Goal: Transaction & Acquisition: Purchase product/service

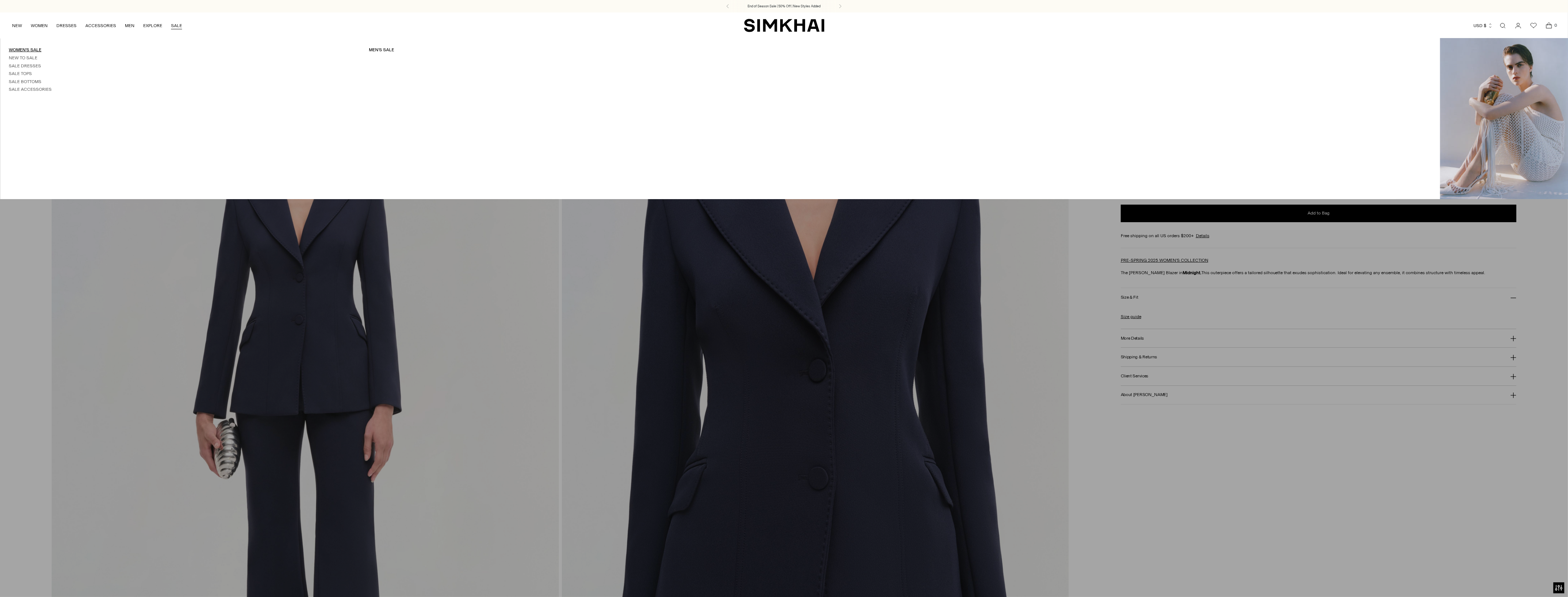
click at [27, 49] on link "Women's Sale" at bounding box center [25, 50] width 33 height 5
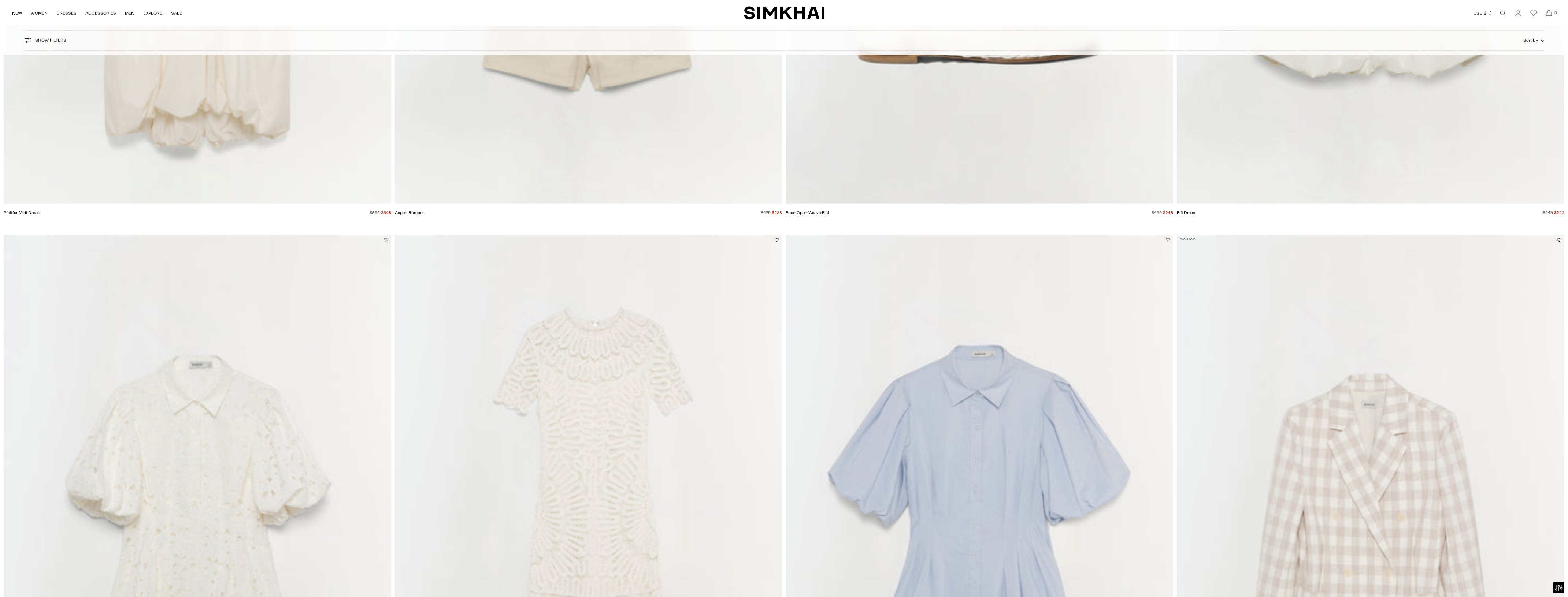
scroll to position [1834, 0]
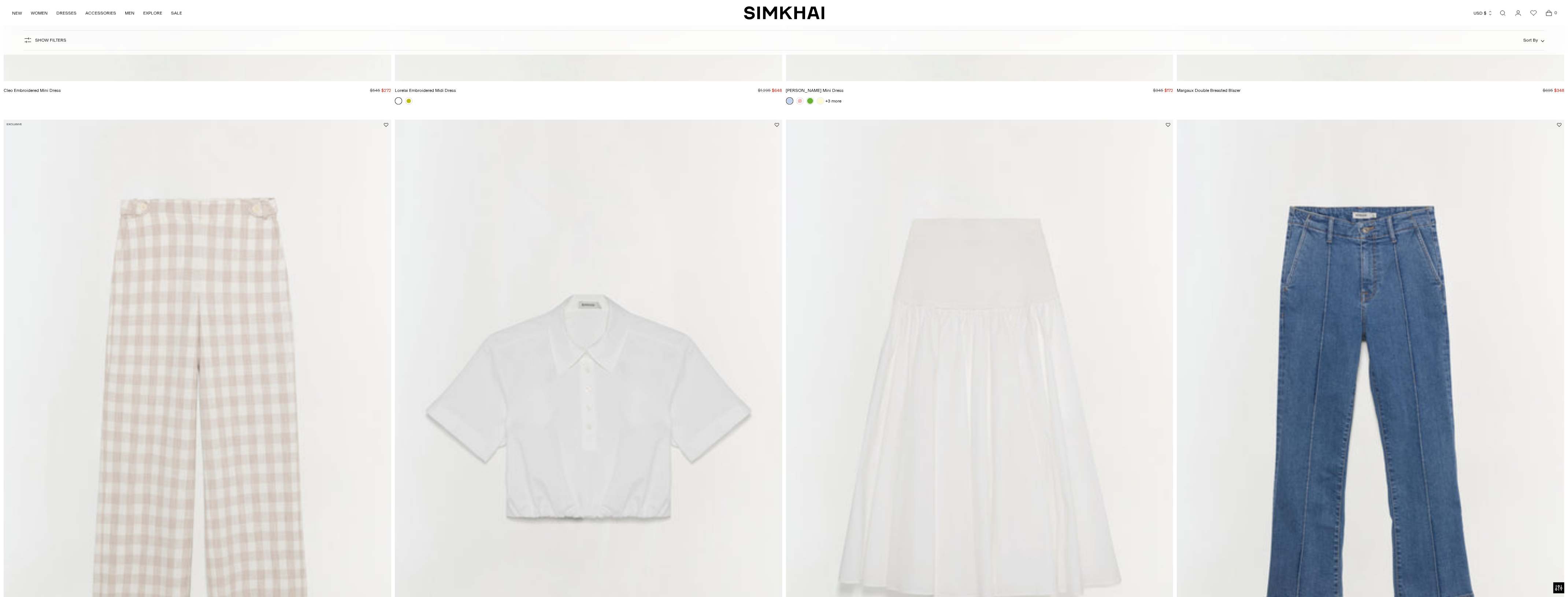
click at [0, 0] on img "Kenna Trouser" at bounding box center [0, 0] width 0 height 0
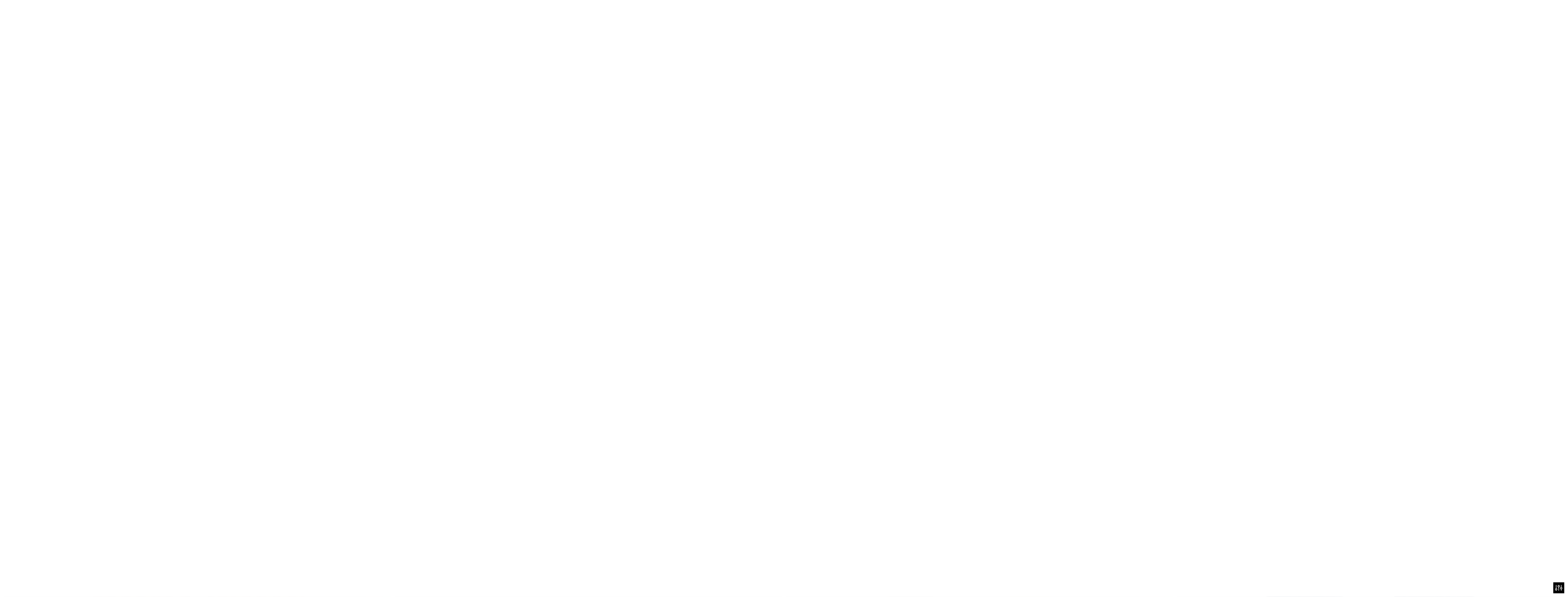
scroll to position [2655, 0]
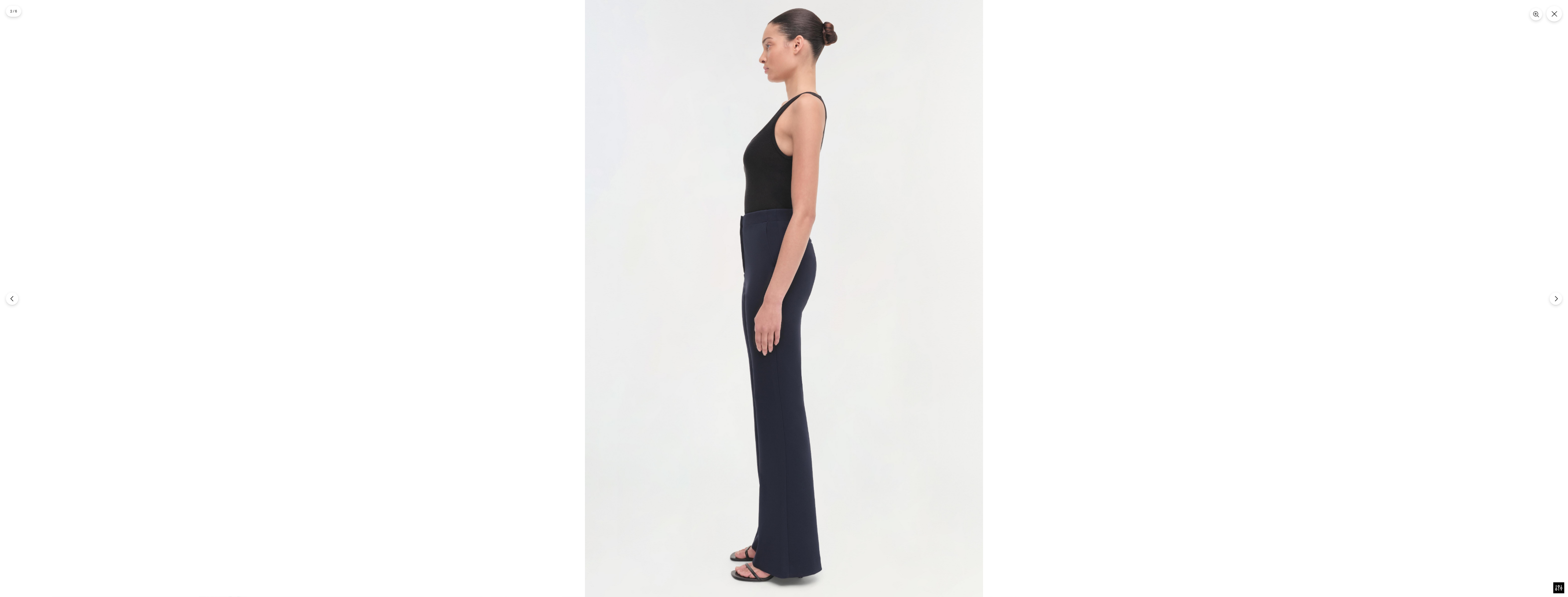
scroll to position [183, 0]
click at [765, 281] on img at bounding box center [784, 298] width 398 height 597
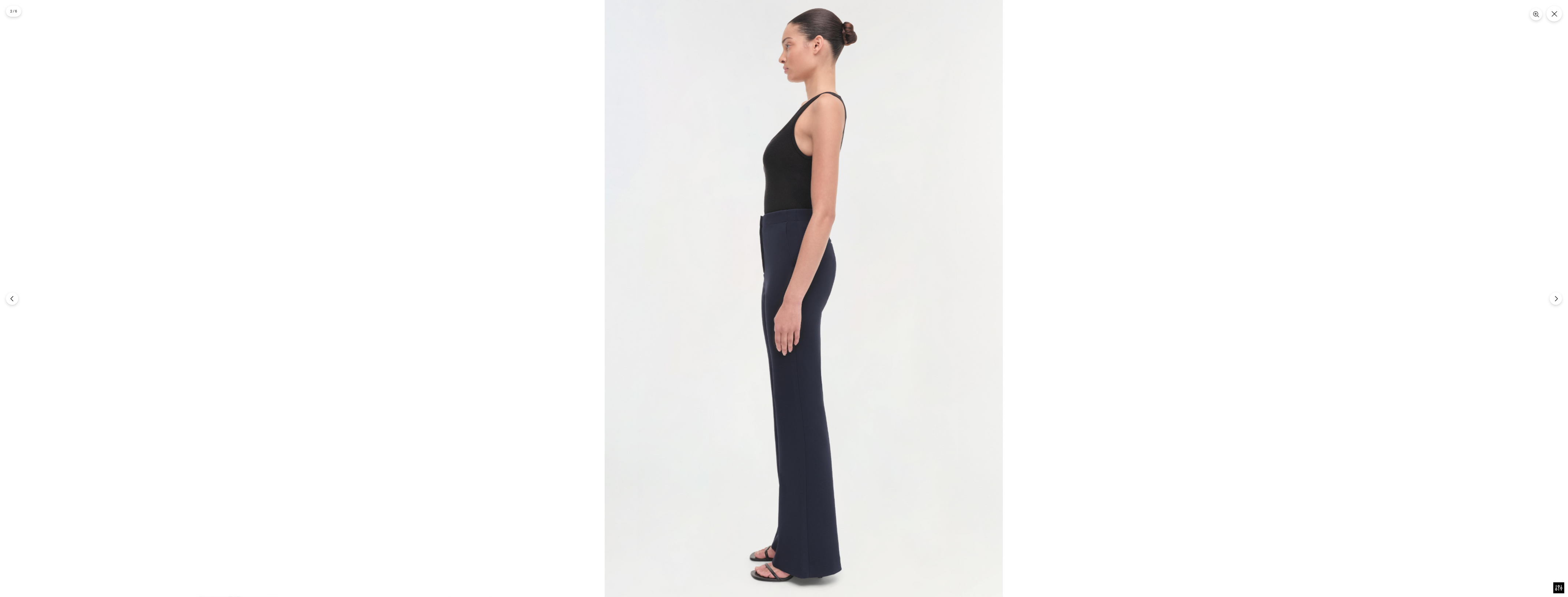
click at [816, 217] on img at bounding box center [803, 298] width 398 height 597
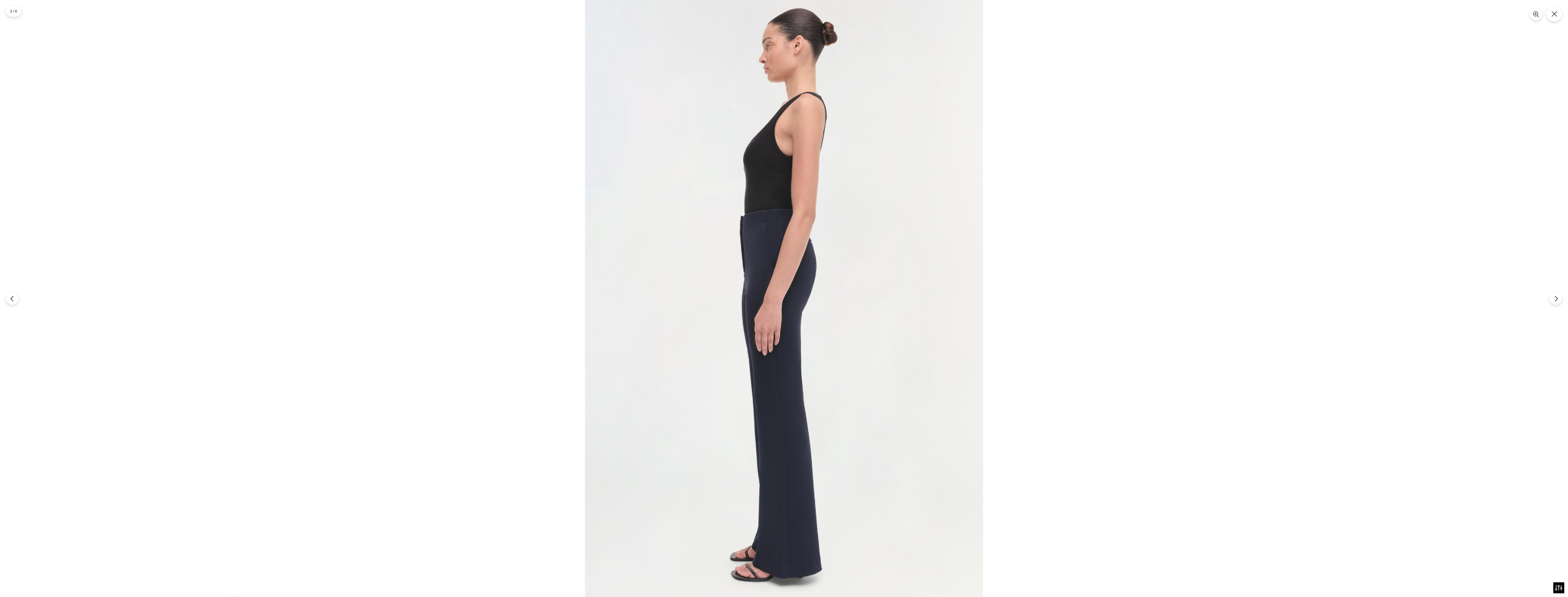
click at [800, 235] on img at bounding box center [784, 298] width 398 height 597
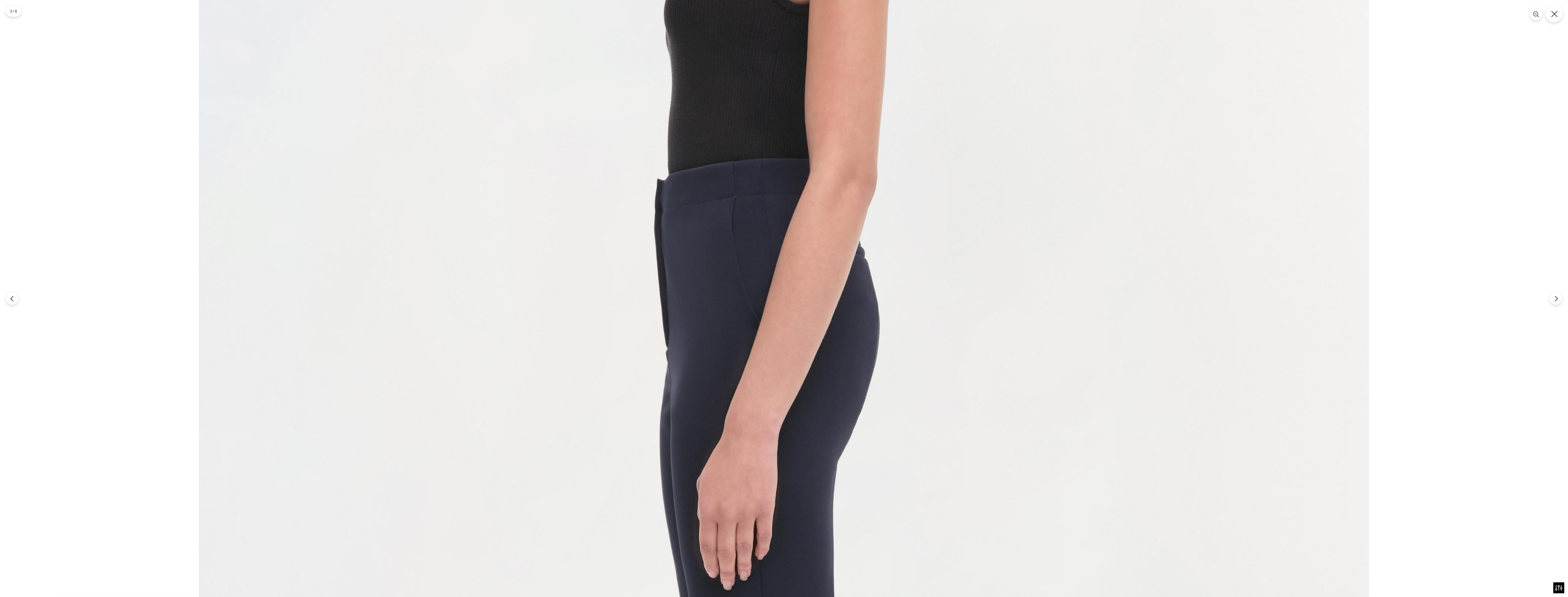
click at [1554, 12] on icon "Close" at bounding box center [1554, 13] width 7 height 7
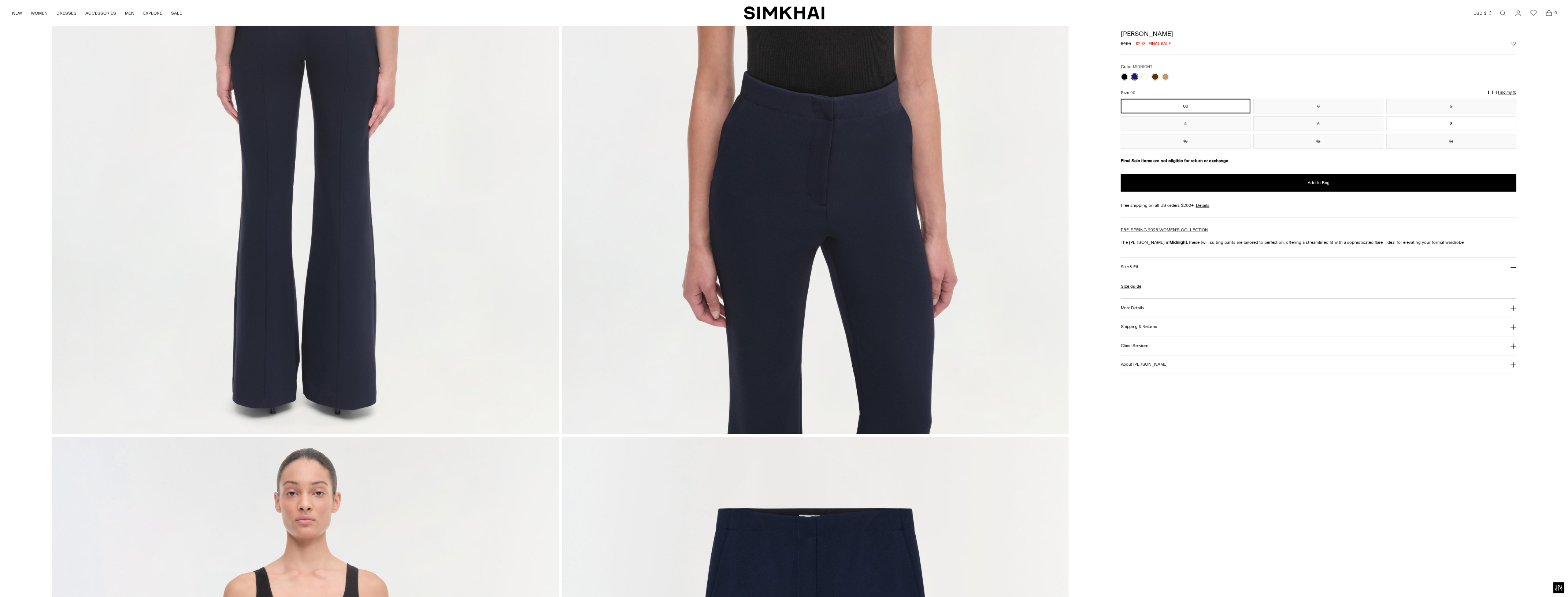
scroll to position [1007, 0]
